Goal: Task Accomplishment & Management: Use online tool/utility

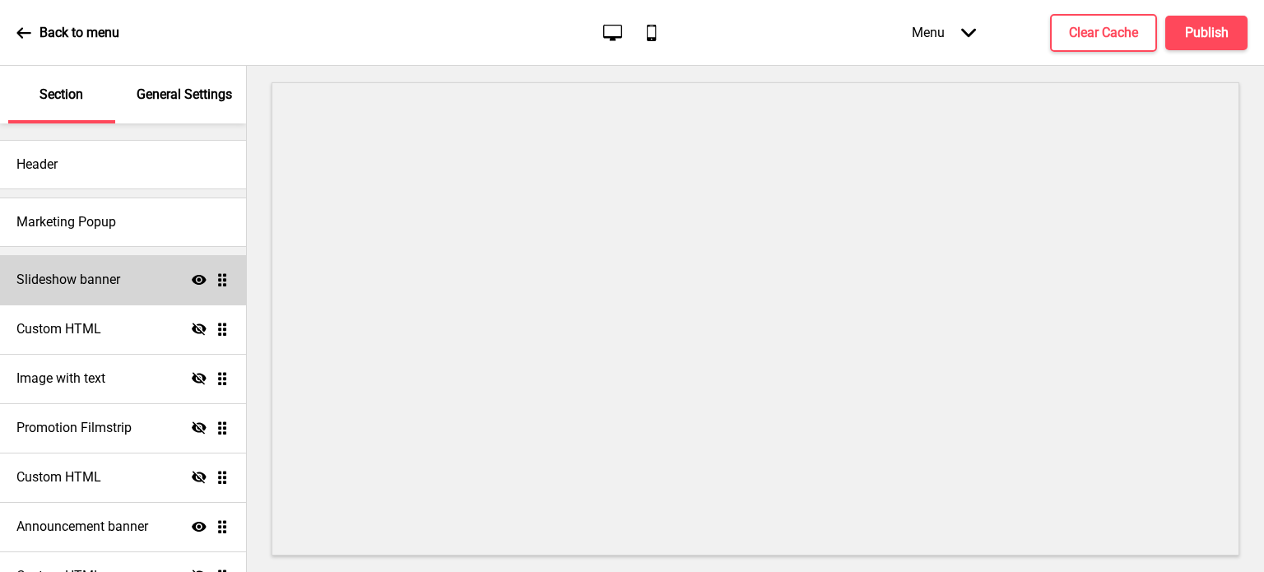
click at [129, 281] on div "Slideshow banner Show Drag" at bounding box center [123, 279] width 246 height 49
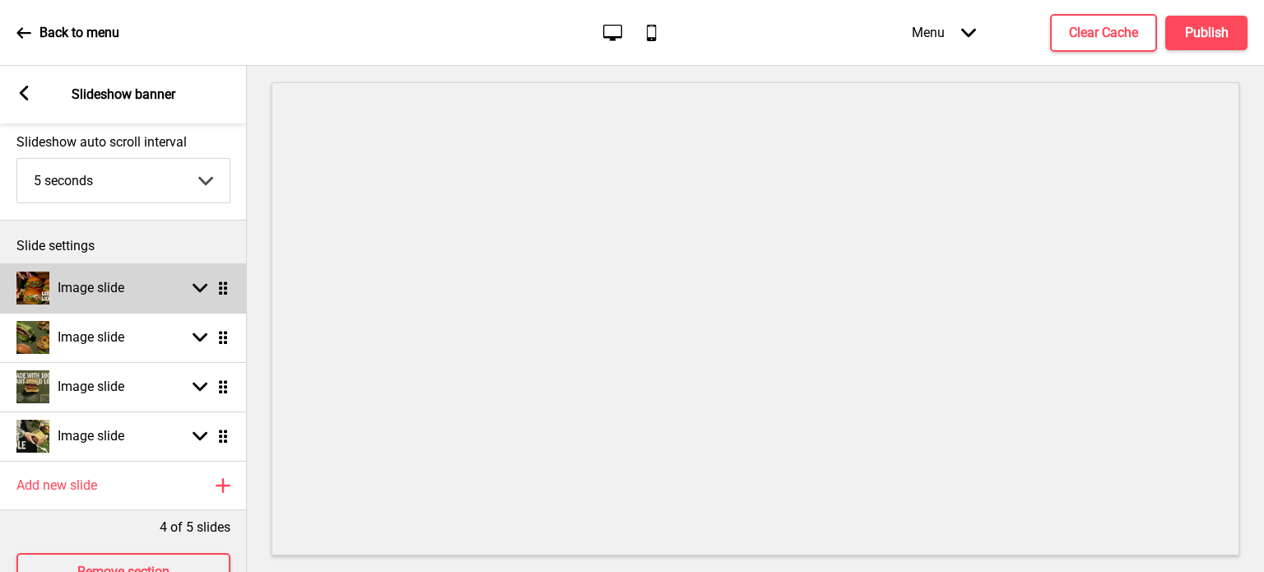
scroll to position [151, 0]
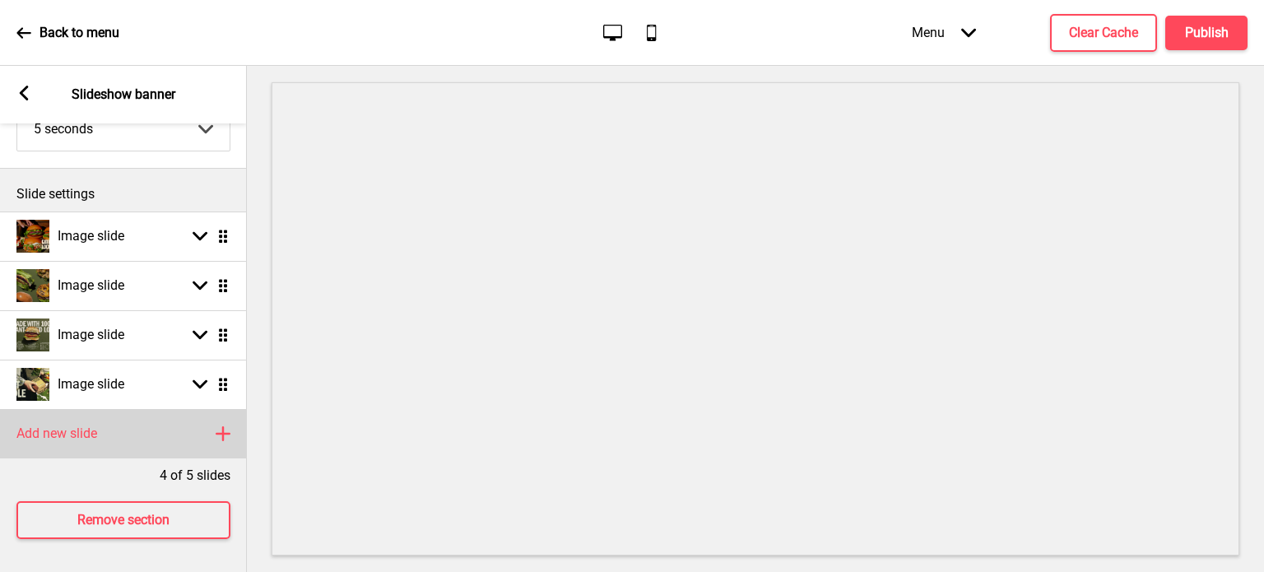
click at [69, 429] on h4 "Add new slide" at bounding box center [56, 434] width 81 height 18
click at [201, 426] on rect at bounding box center [200, 433] width 15 height 15
select select "right"
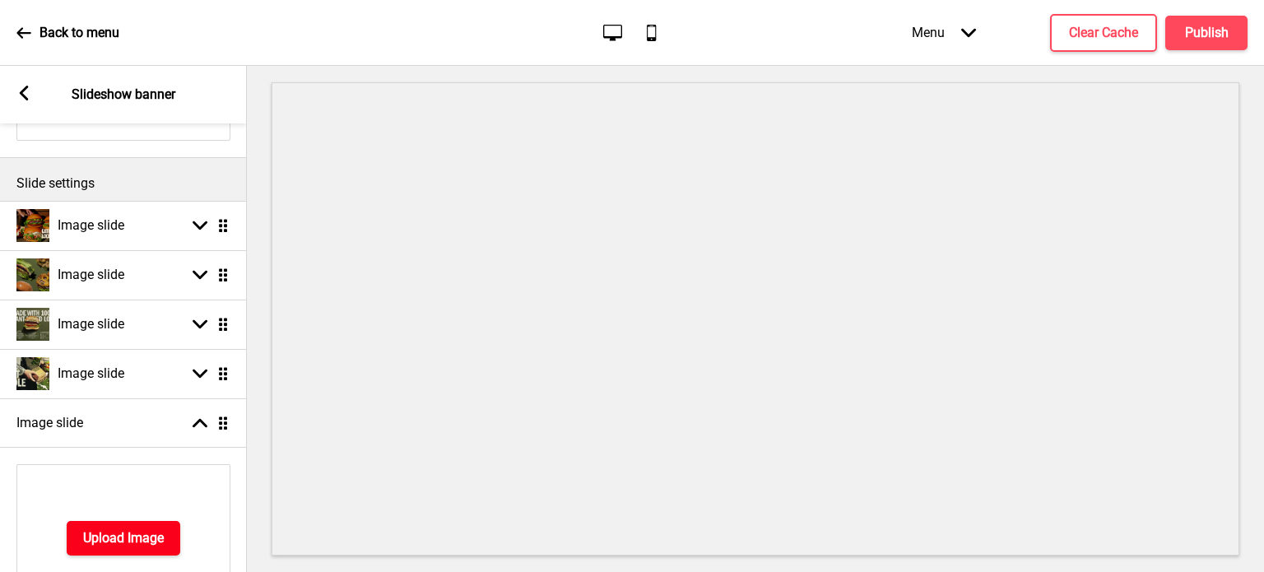
click at [135, 540] on h4 "Upload Image" at bounding box center [123, 538] width 81 height 18
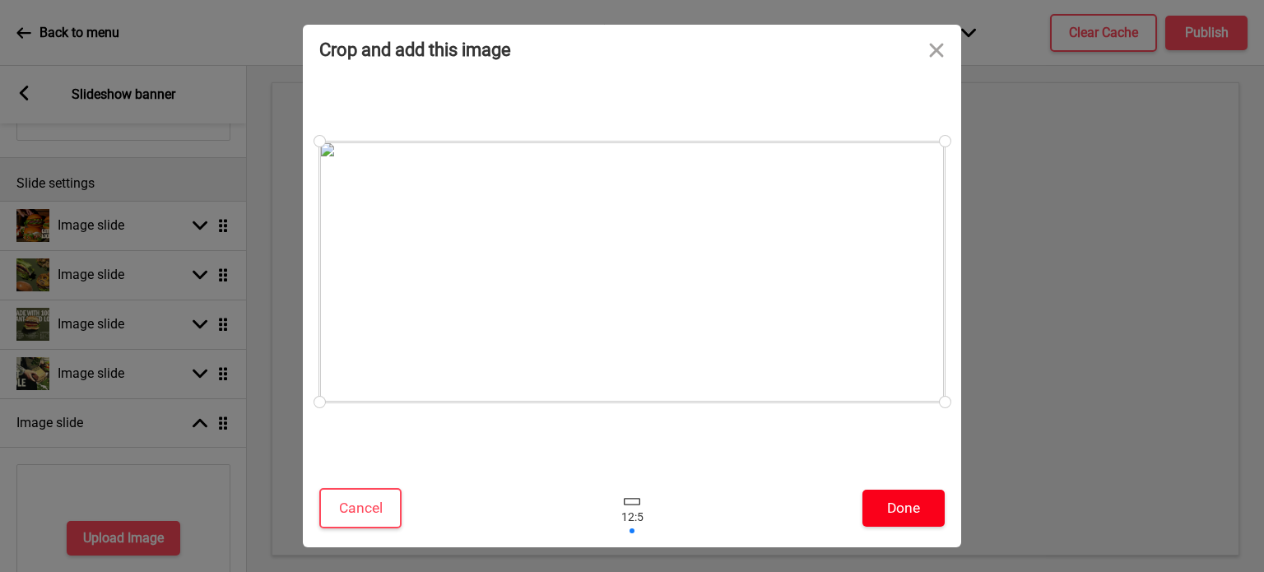
click at [916, 506] on button "Done" at bounding box center [903, 508] width 82 height 37
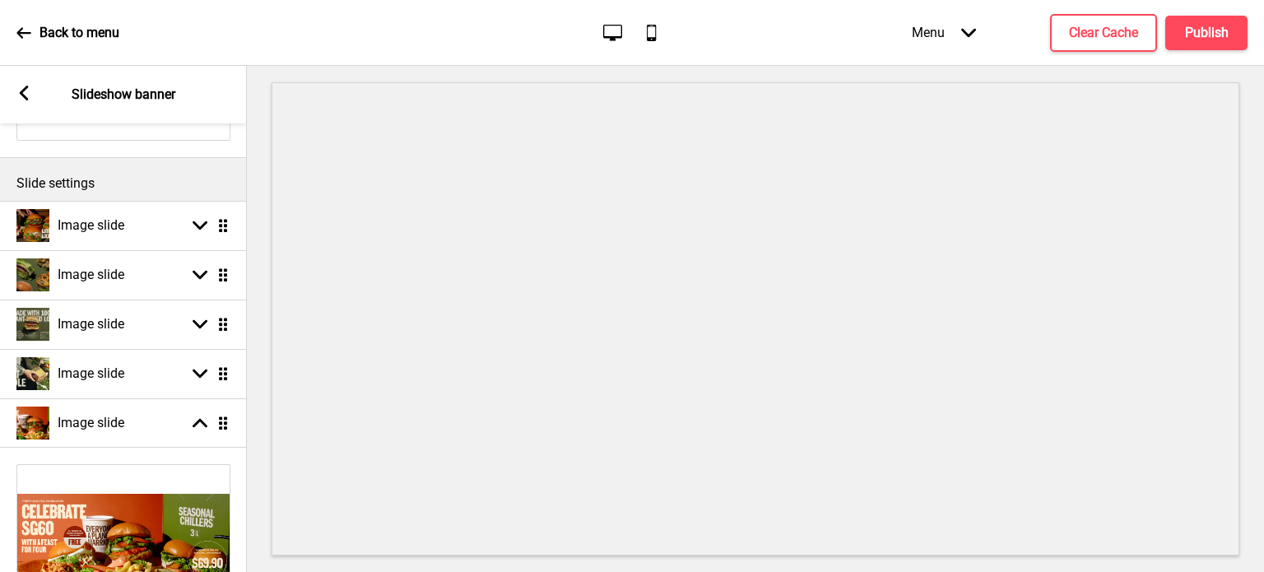
select select "right"
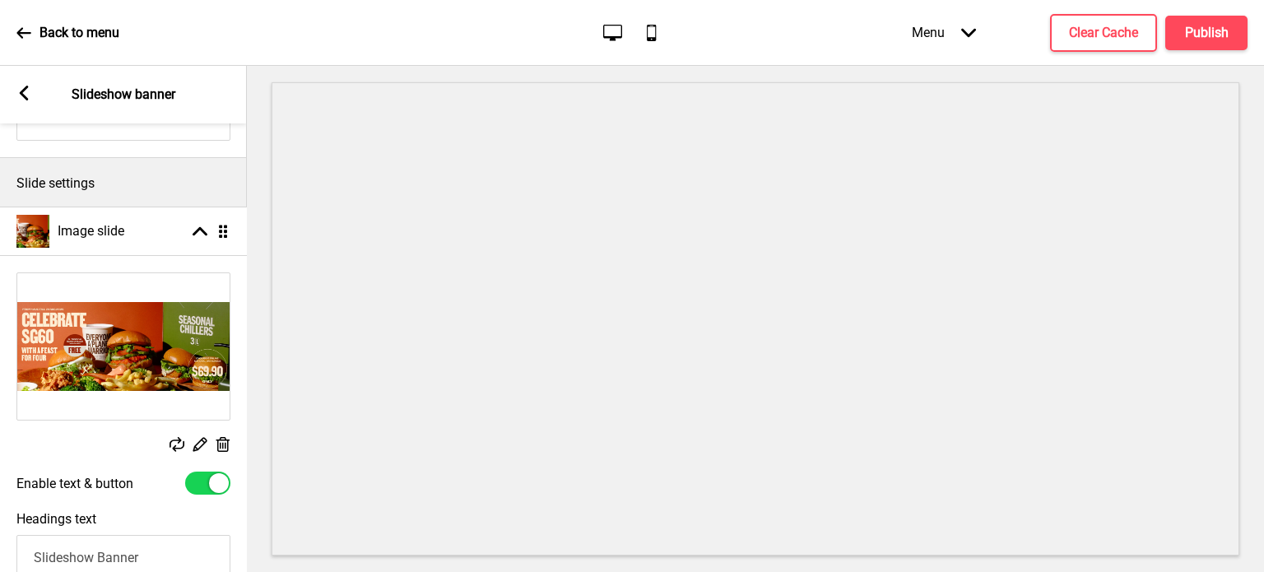
drag, startPoint x: 224, startPoint y: 424, endPoint x: 203, endPoint y: 233, distance: 192.0
select select "right"
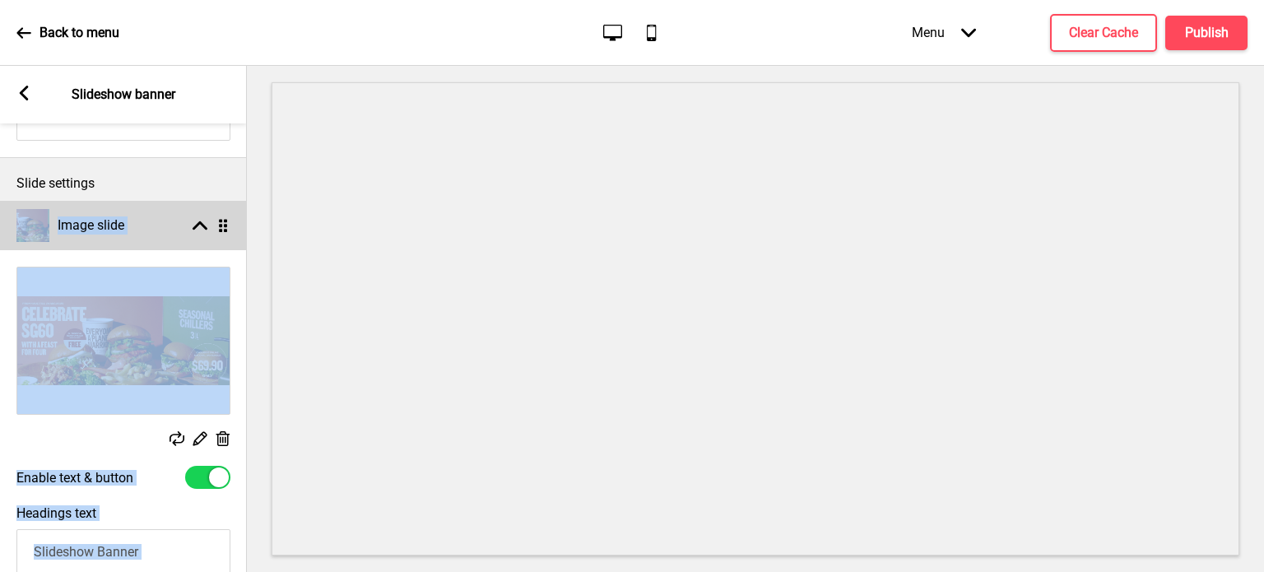
click at [202, 218] on icon "Arrow up" at bounding box center [200, 225] width 15 height 15
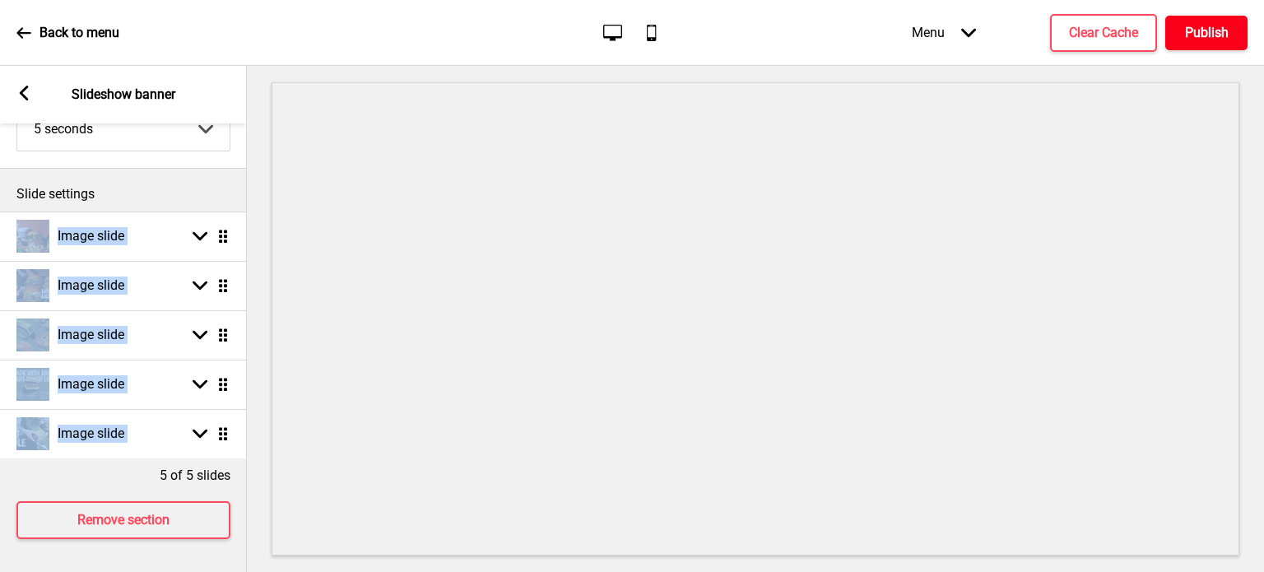
click at [1185, 29] on h4 "Publish" at bounding box center [1207, 33] width 44 height 18
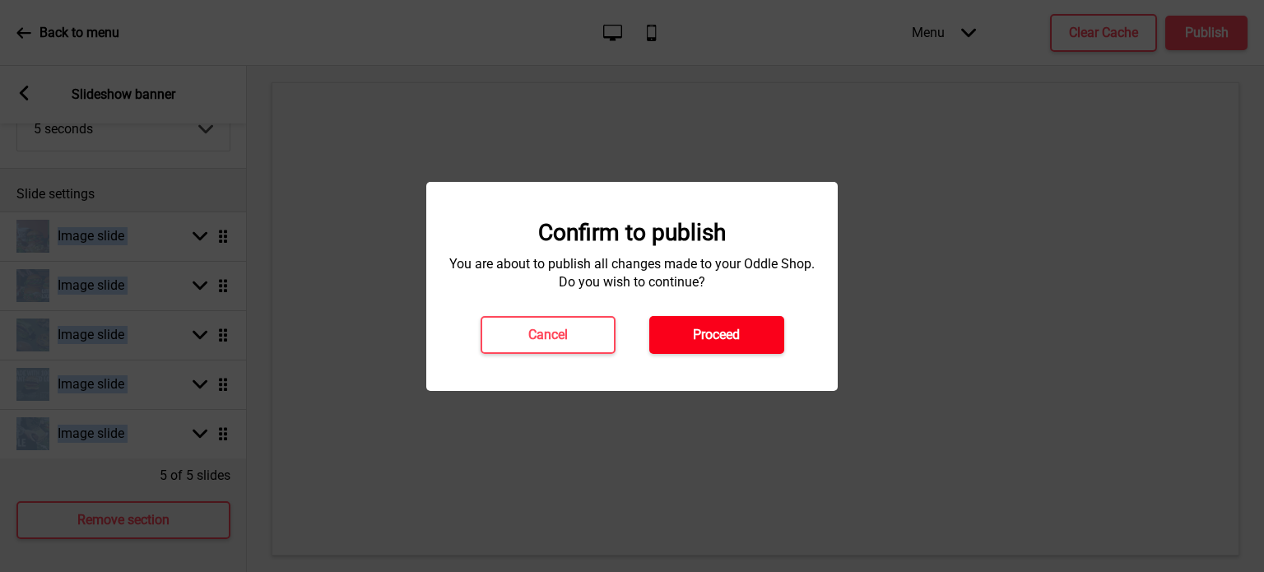
click at [694, 336] on h4 "Proceed" at bounding box center [716, 335] width 47 height 18
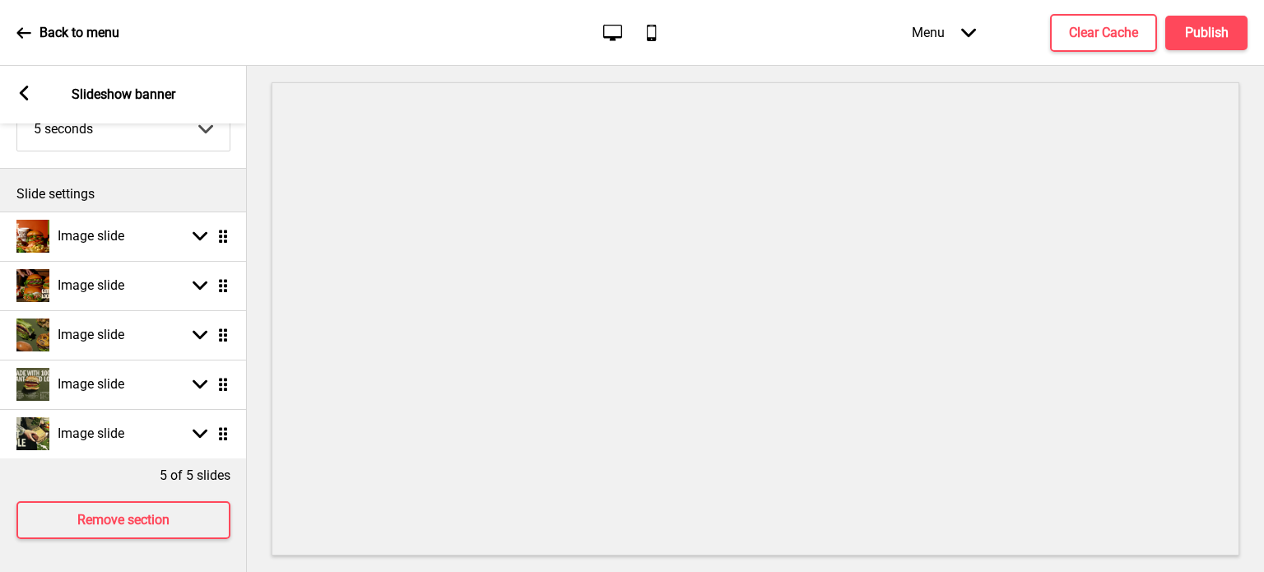
click at [183, 185] on p "Slide settings" at bounding box center [123, 194] width 214 height 18
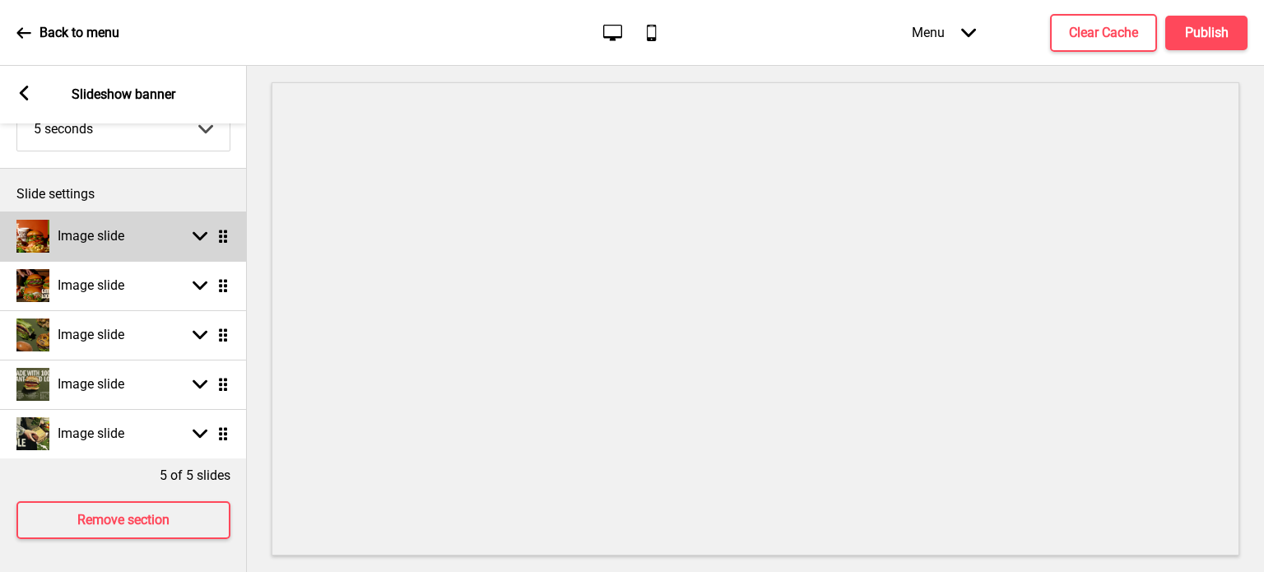
click at [202, 229] on rect at bounding box center [200, 236] width 15 height 15
select select "right"
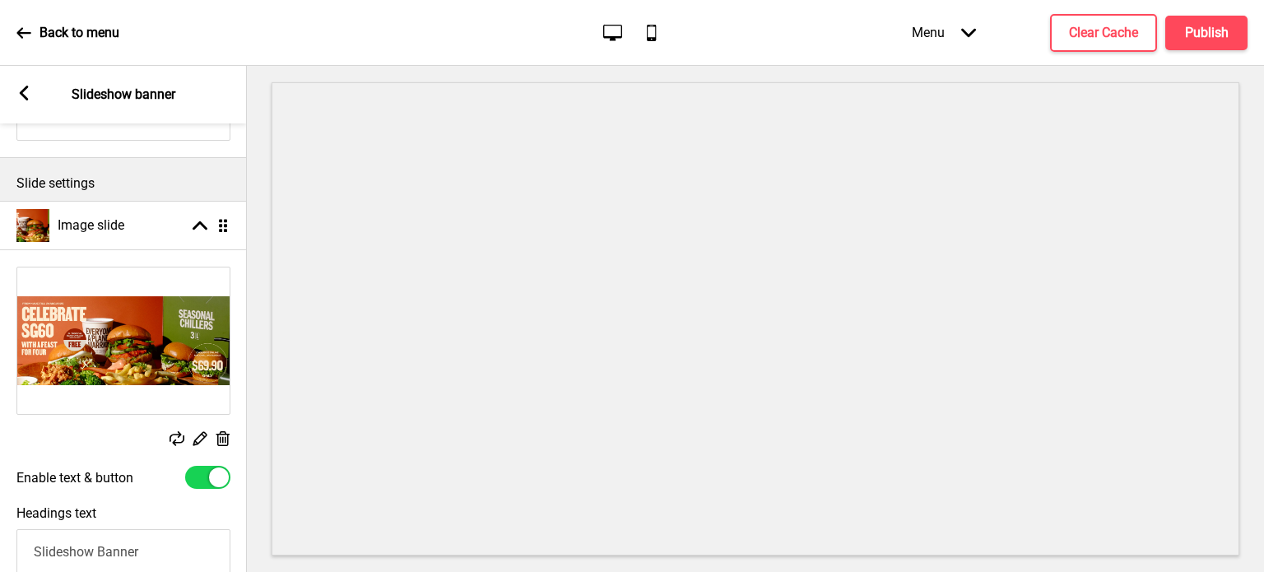
click at [211, 477] on div at bounding box center [219, 477] width 20 height 20
checkbox input "false"
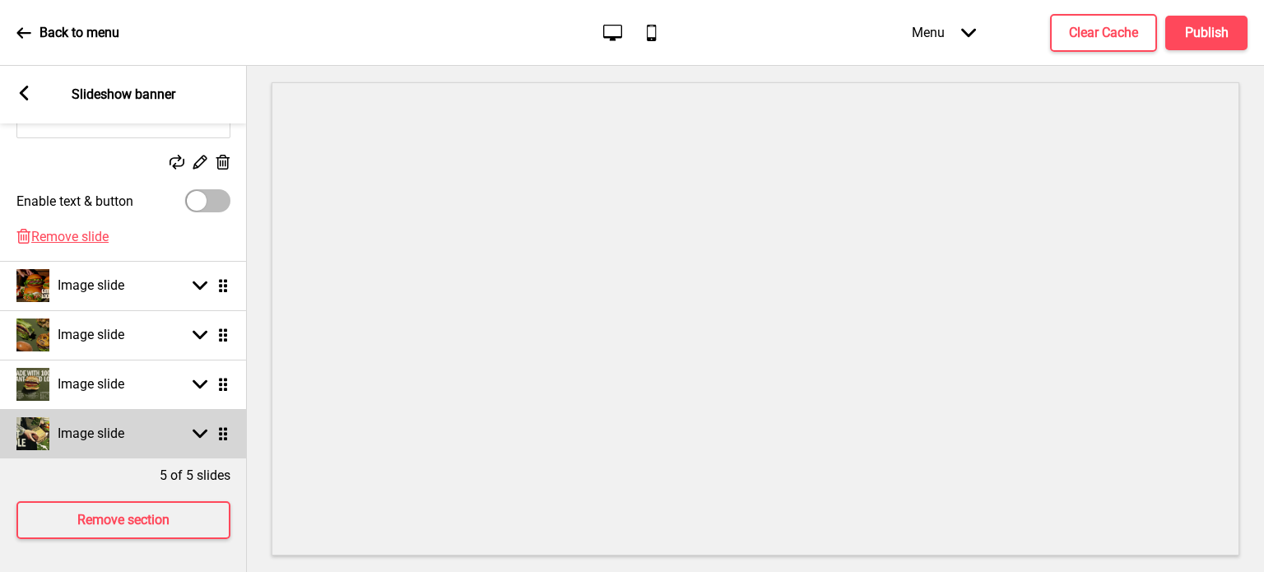
scroll to position [438, 0]
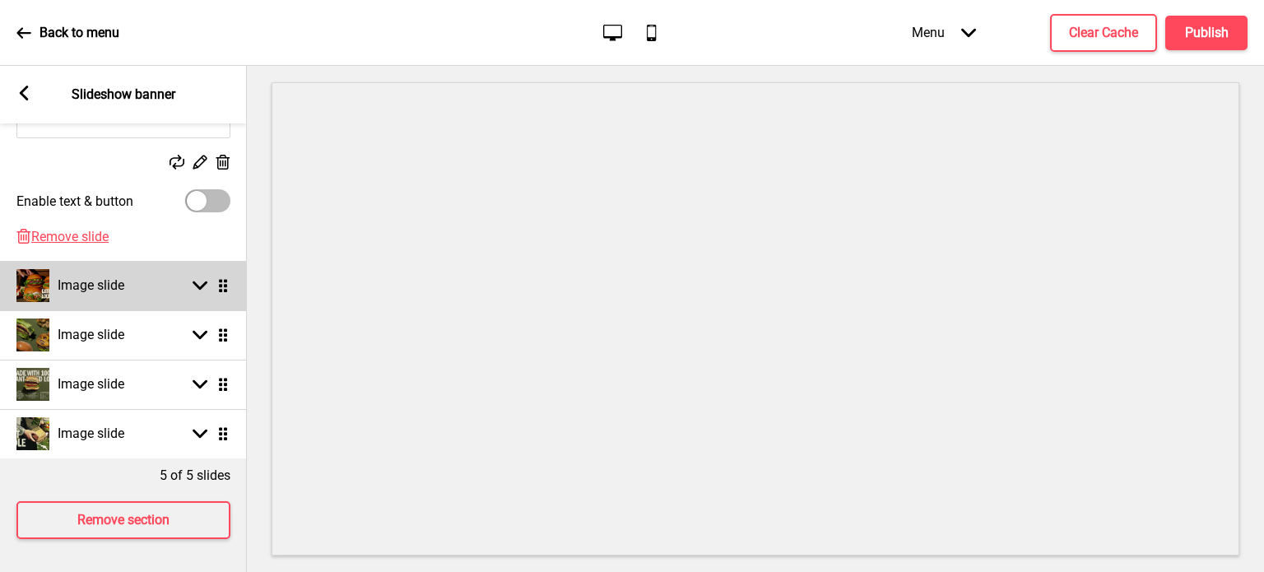
click at [194, 278] on rect at bounding box center [200, 285] width 15 height 15
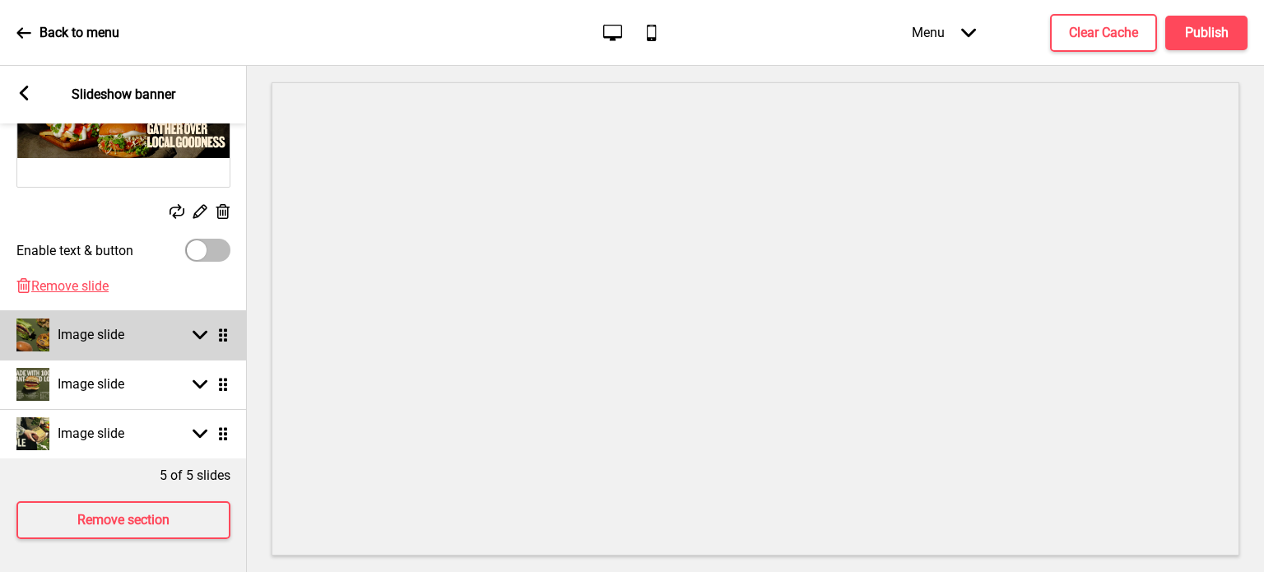
click at [201, 331] on icon at bounding box center [200, 335] width 15 height 9
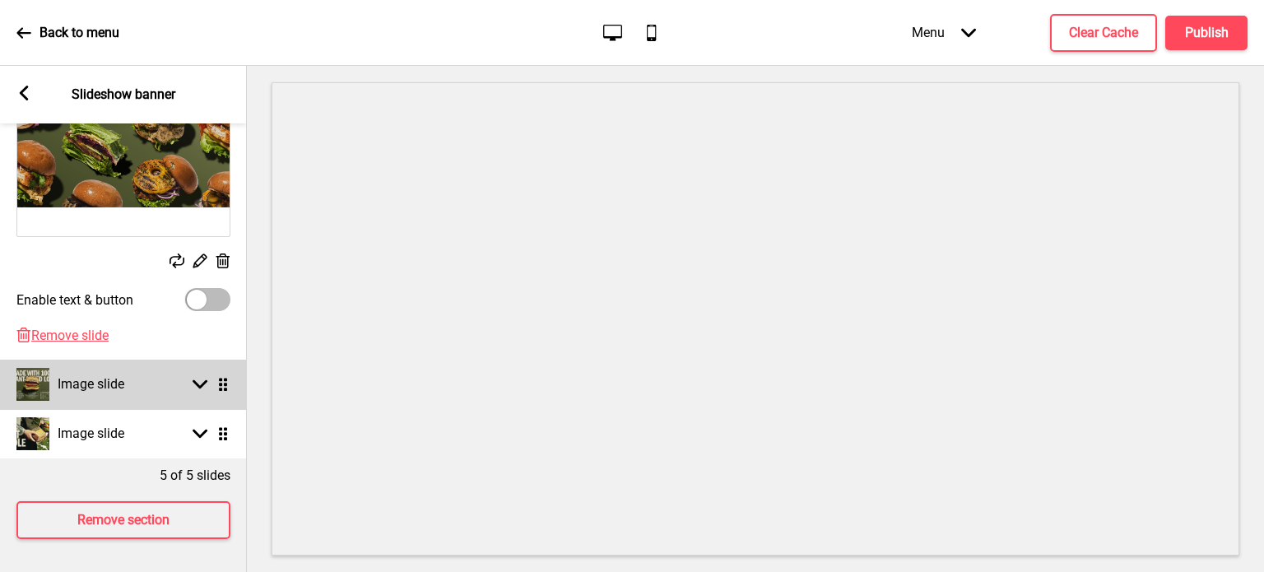
click at [205, 377] on div "Arrow down" at bounding box center [200, 384] width 15 height 15
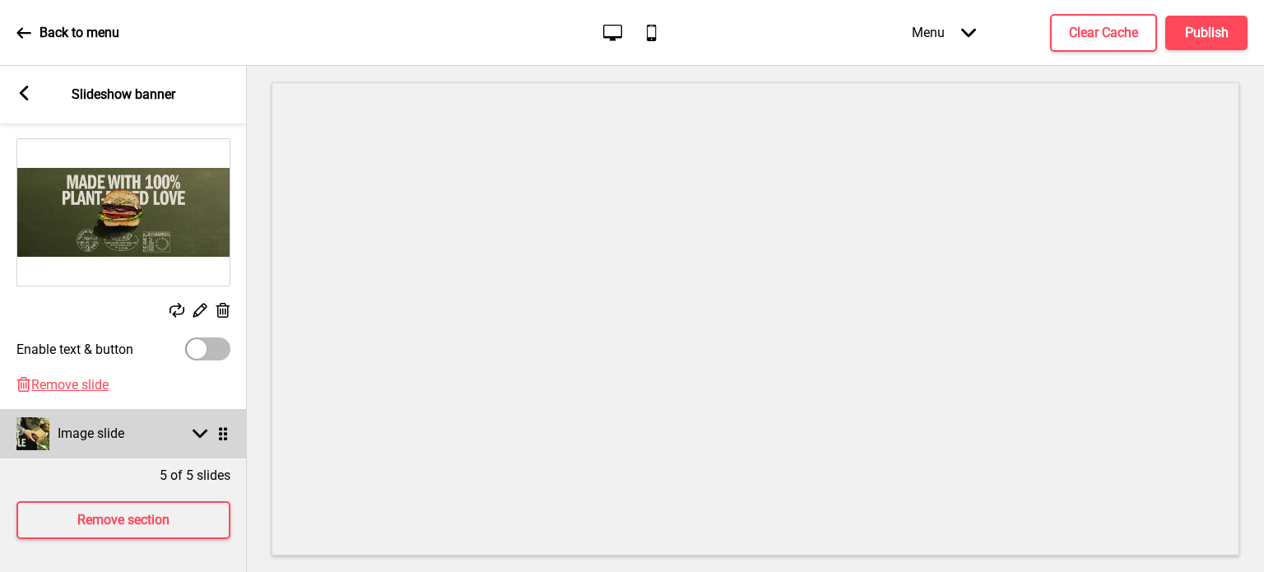
click at [201, 426] on rect at bounding box center [200, 433] width 15 height 15
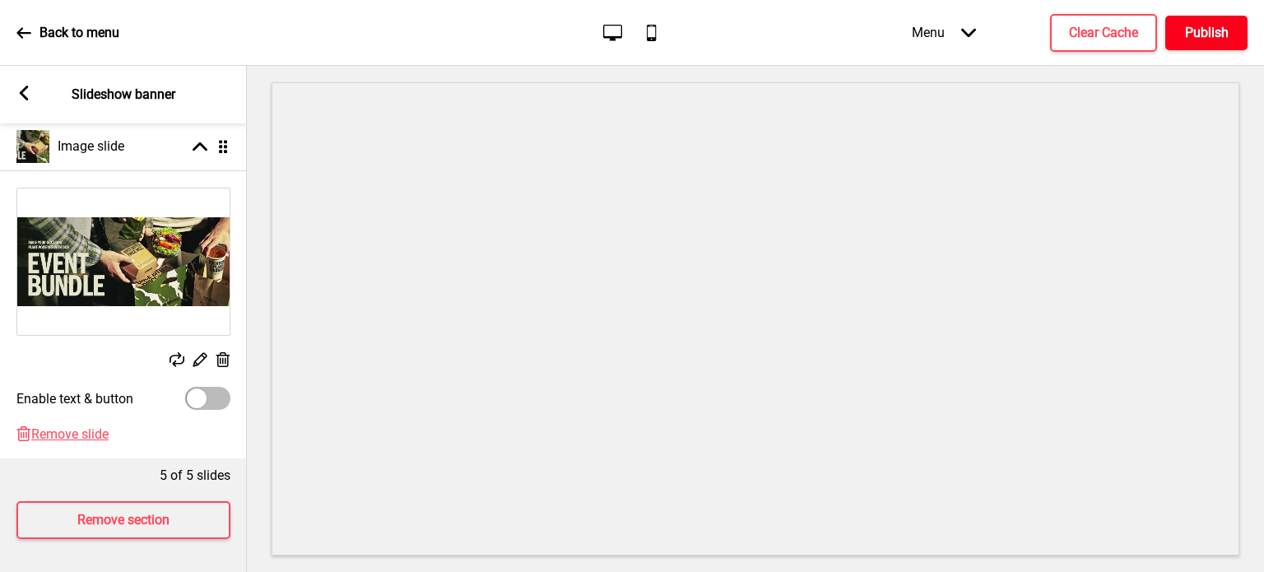
click at [1206, 34] on h4 "Publish" at bounding box center [1207, 33] width 44 height 18
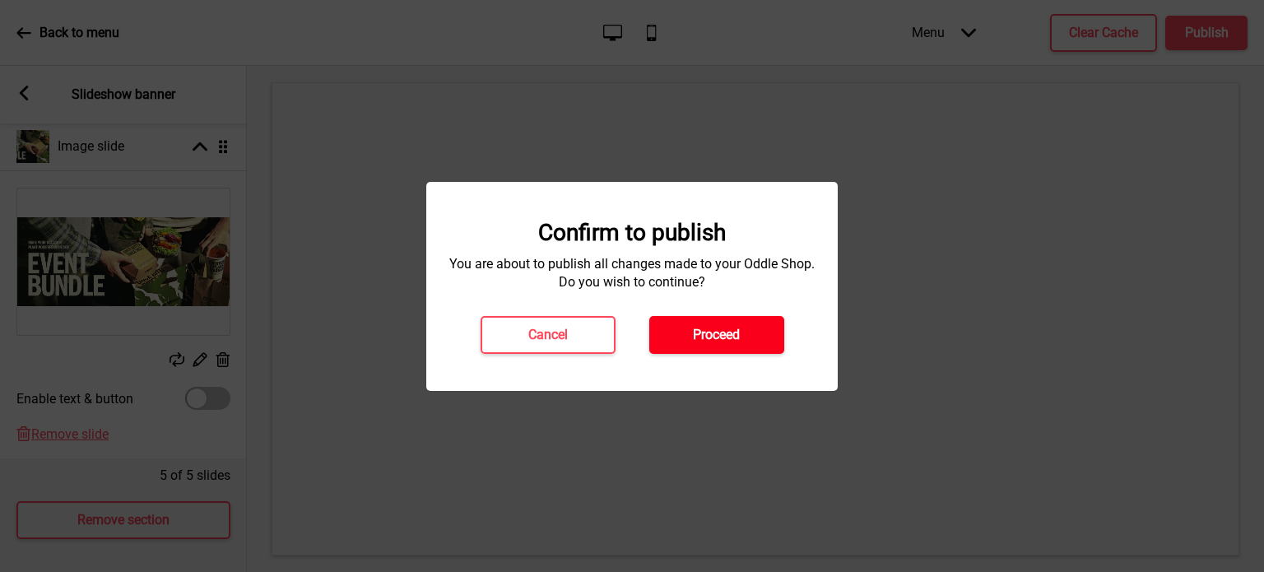
click at [707, 322] on button "Proceed" at bounding box center [716, 335] width 135 height 38
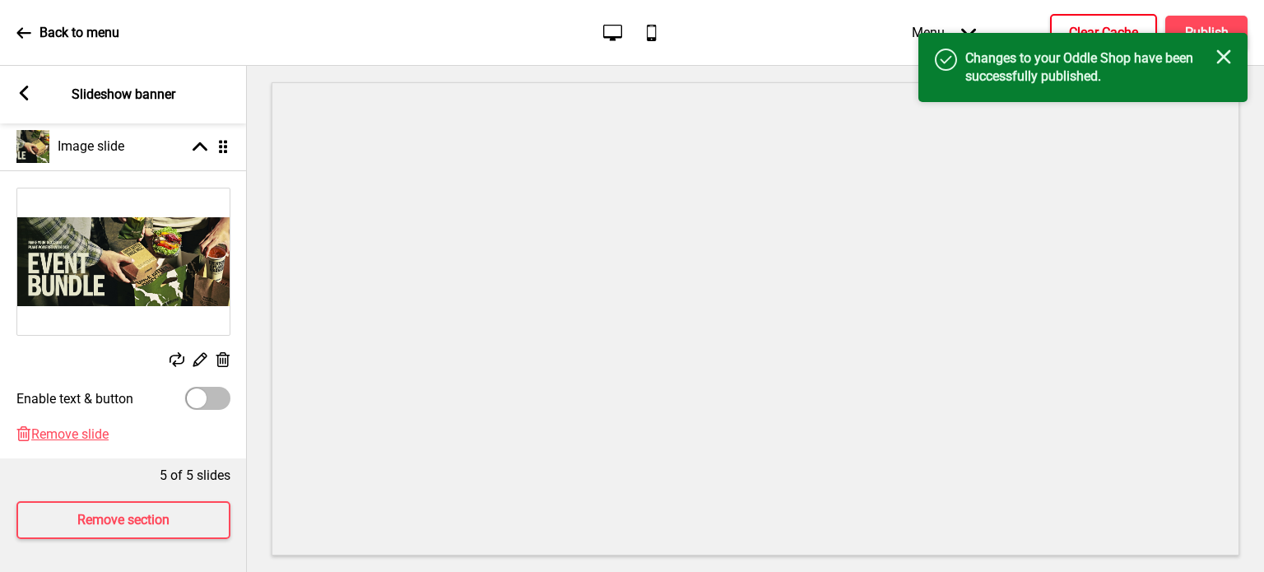
click at [1096, 29] on h4 "Clear Cache" at bounding box center [1103, 33] width 69 height 18
